Goal: Obtain resource: Download file/media

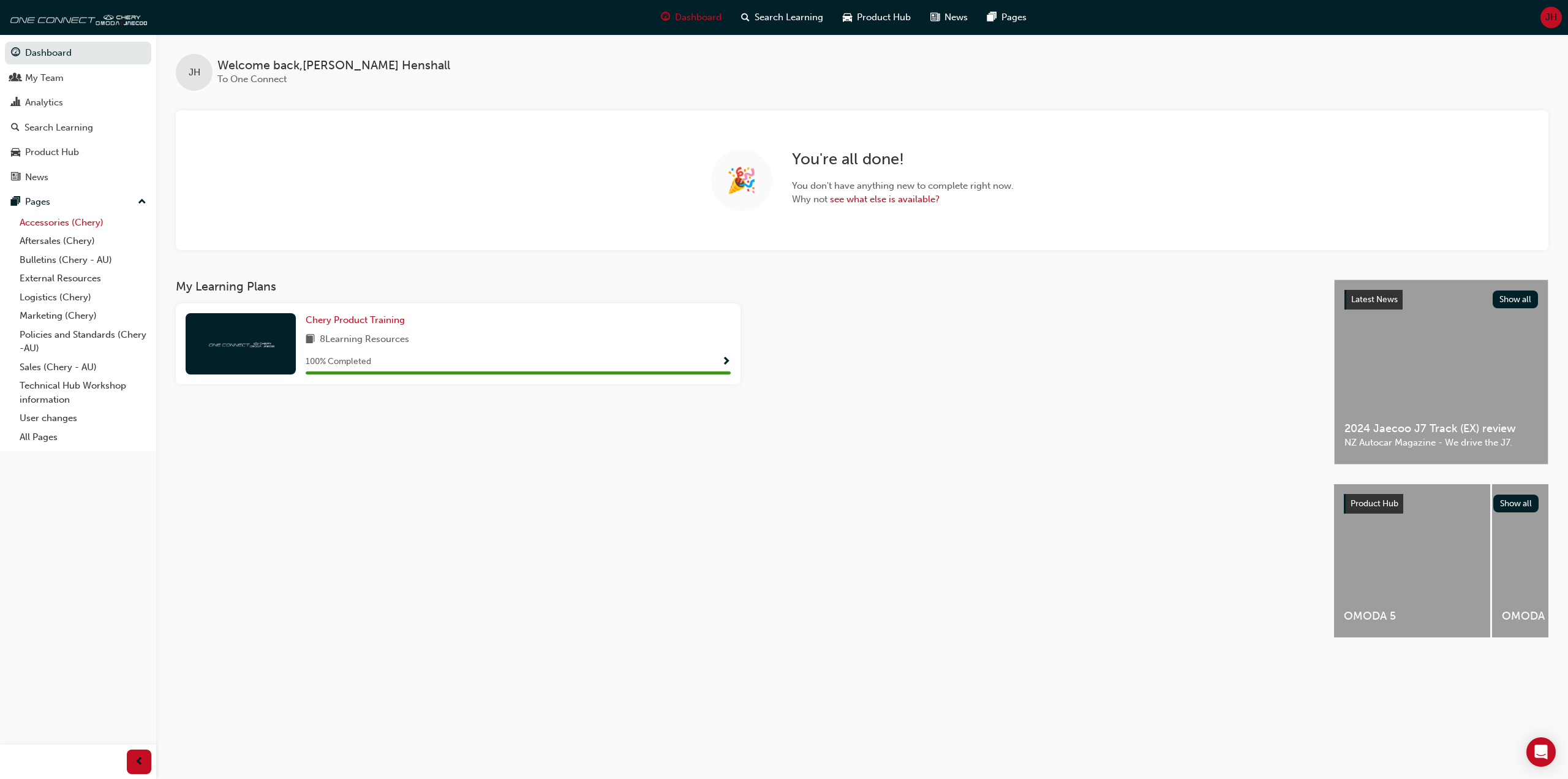
click at [68, 229] on link "Accessories (Chery)" at bounding box center [83, 223] width 137 height 19
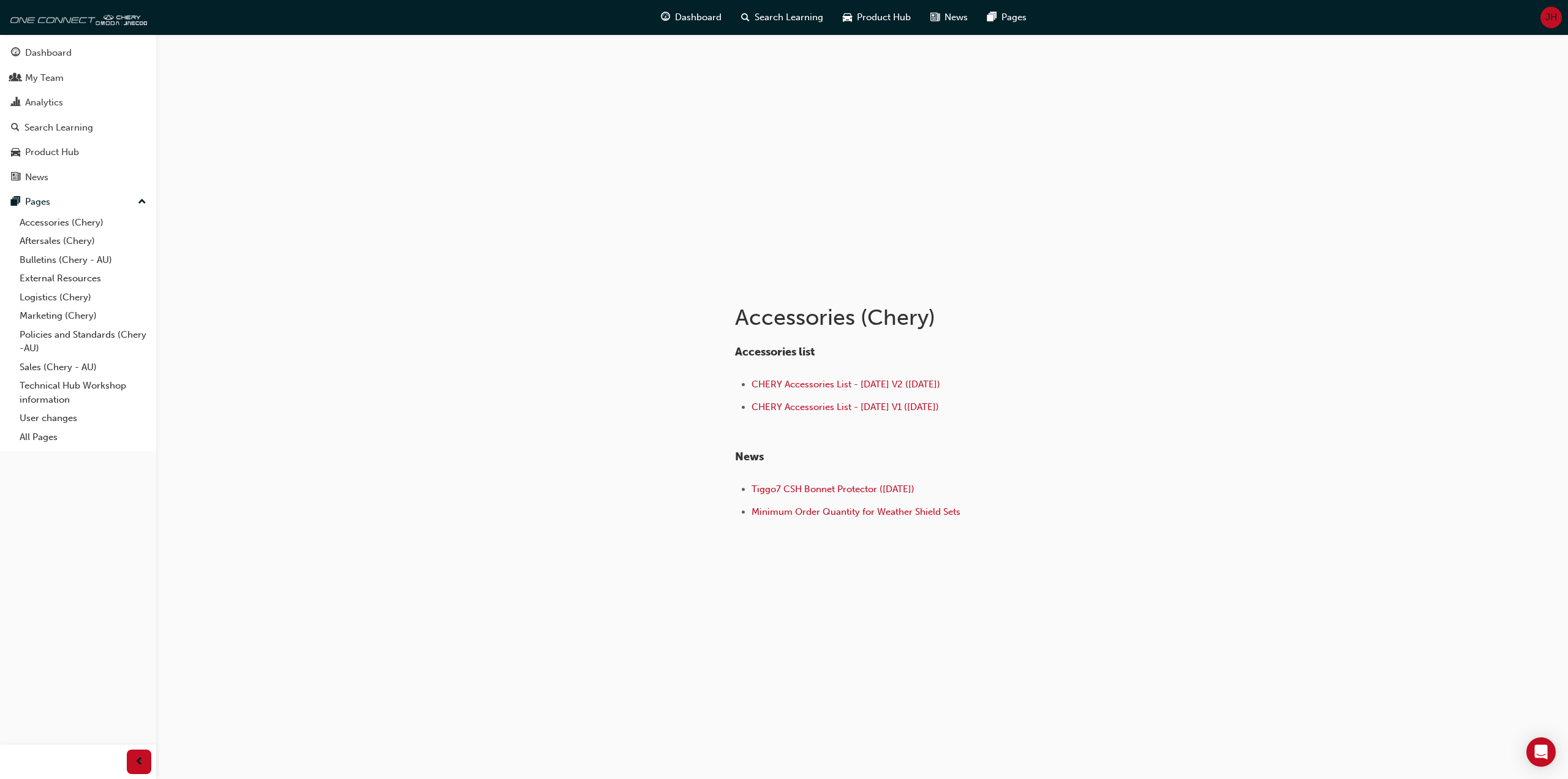
click at [428, 403] on div "Accessories (Chery) Accessories list CHERY Accessories List - [DATE] V2 ([DATE]…" at bounding box center [784, 389] width 1568 height 779
click at [623, 426] on div at bounding box center [605, 425] width 221 height 291
drag, startPoint x: 623, startPoint y: 426, endPoint x: 628, endPoint y: 423, distance: 5.8
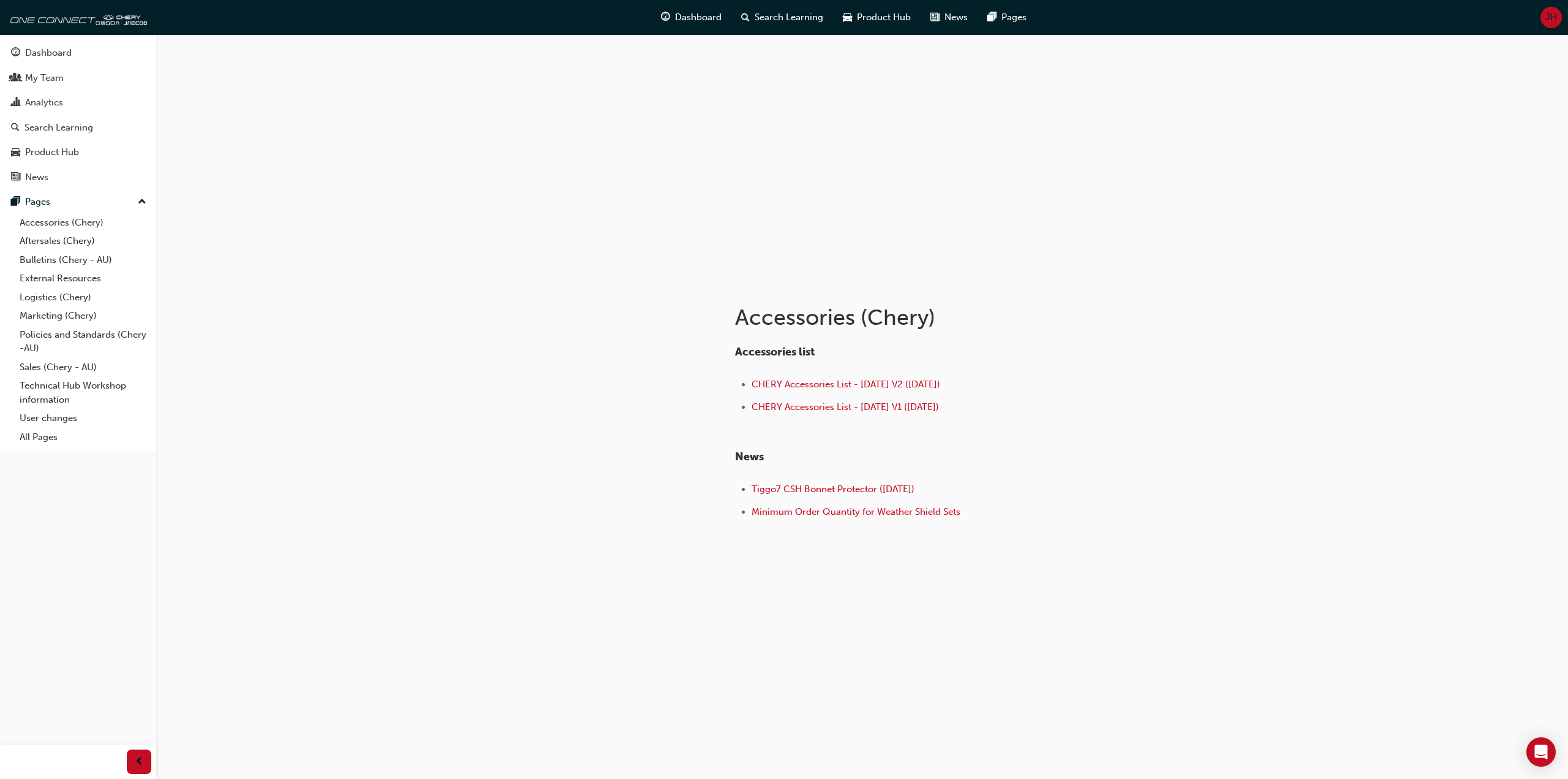
click at [623, 426] on div at bounding box center [605, 425] width 221 height 291
click at [893, 383] on span "CHERY Accessories List - [DATE] V2 ([DATE])" at bounding box center [846, 384] width 189 height 11
